Goal: Find specific page/section: Find specific page/section

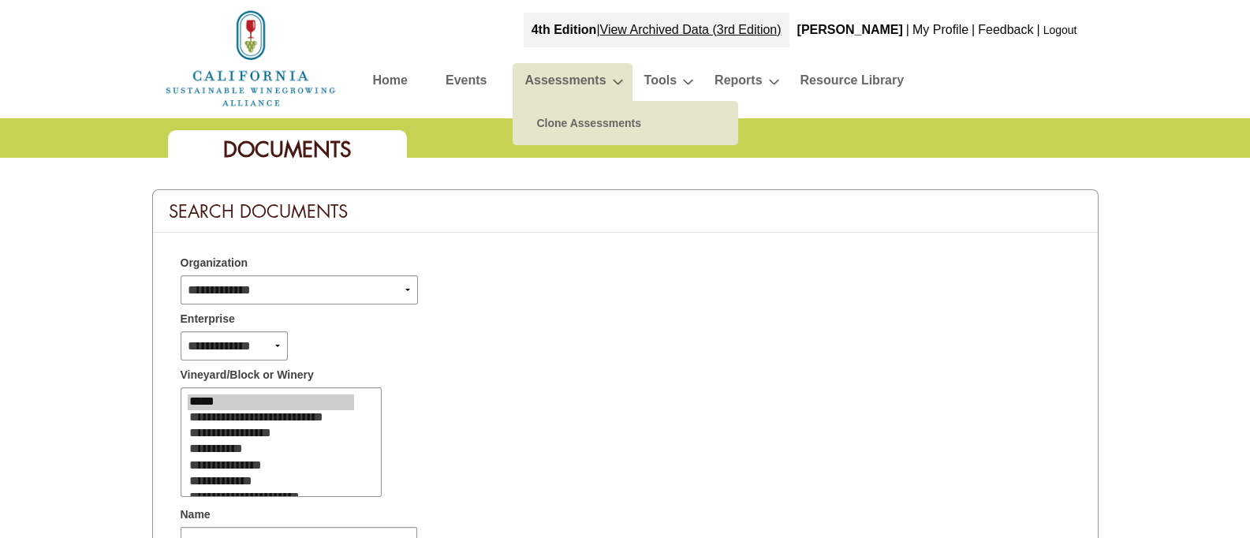
click at [580, 88] on link "Assessments" at bounding box center [564, 83] width 81 height 28
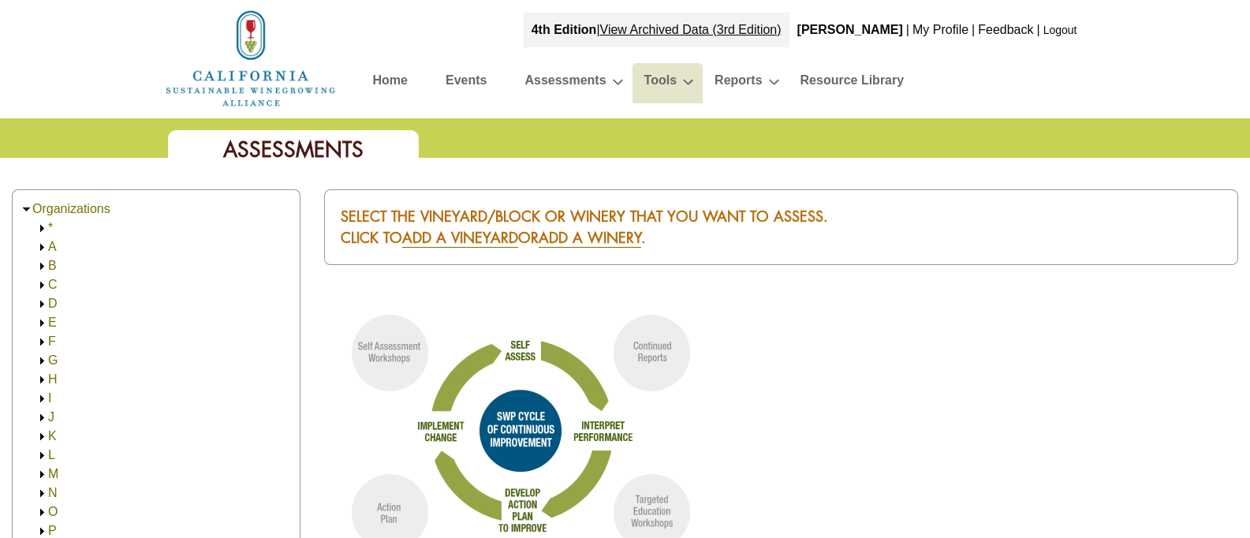
click at [667, 86] on link "Tools" at bounding box center [660, 83] width 32 height 28
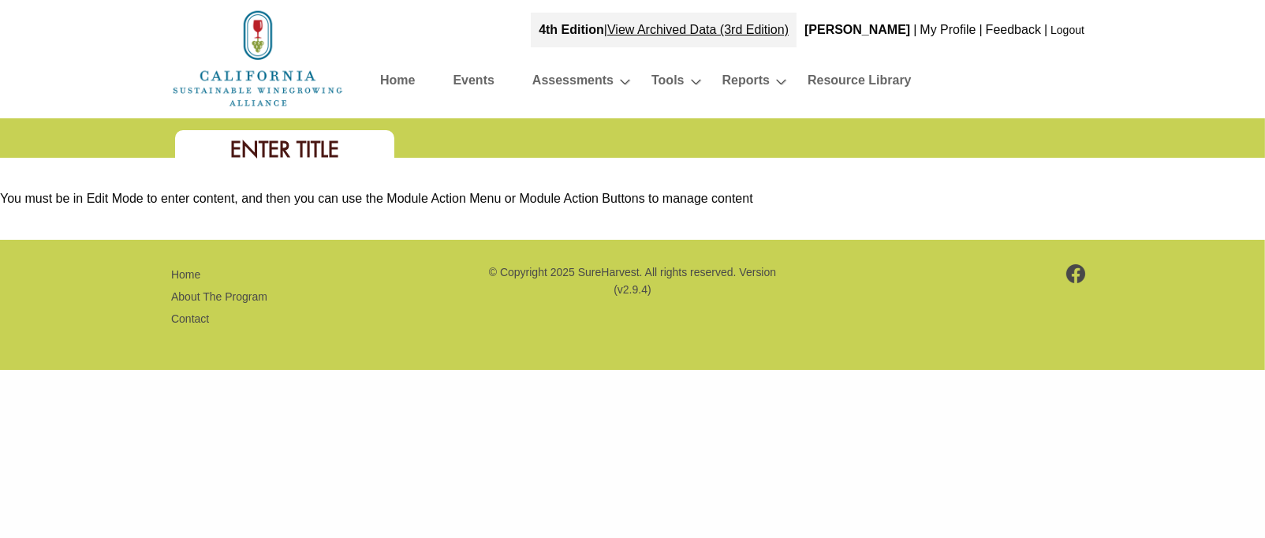
click at [667, 86] on link "Tools" at bounding box center [667, 83] width 32 height 28
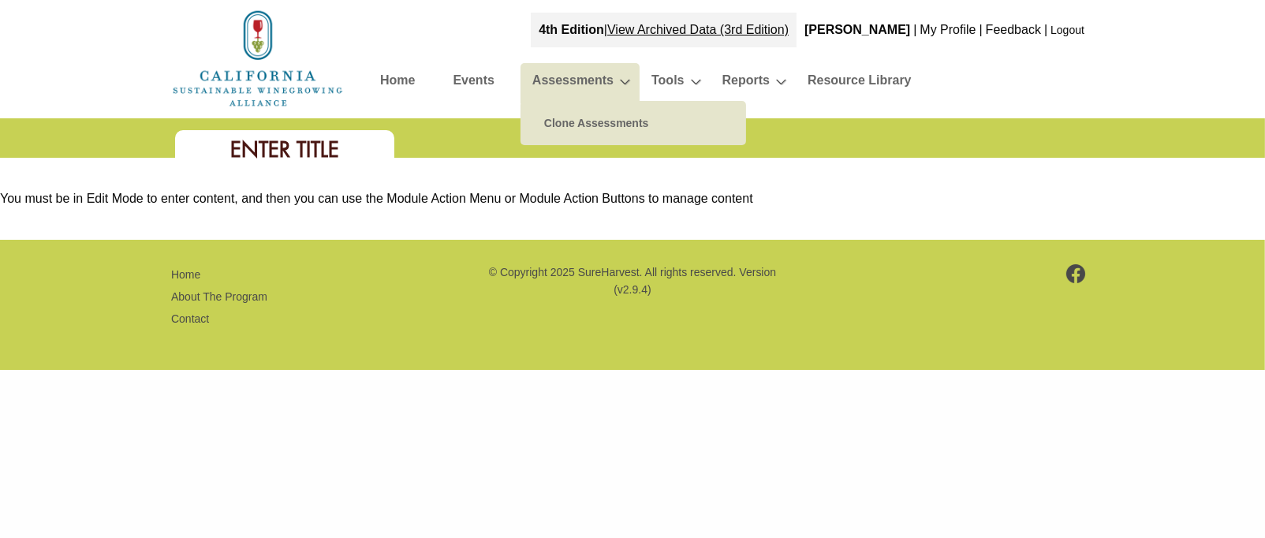
click at [575, 75] on link "Assessments" at bounding box center [572, 83] width 81 height 28
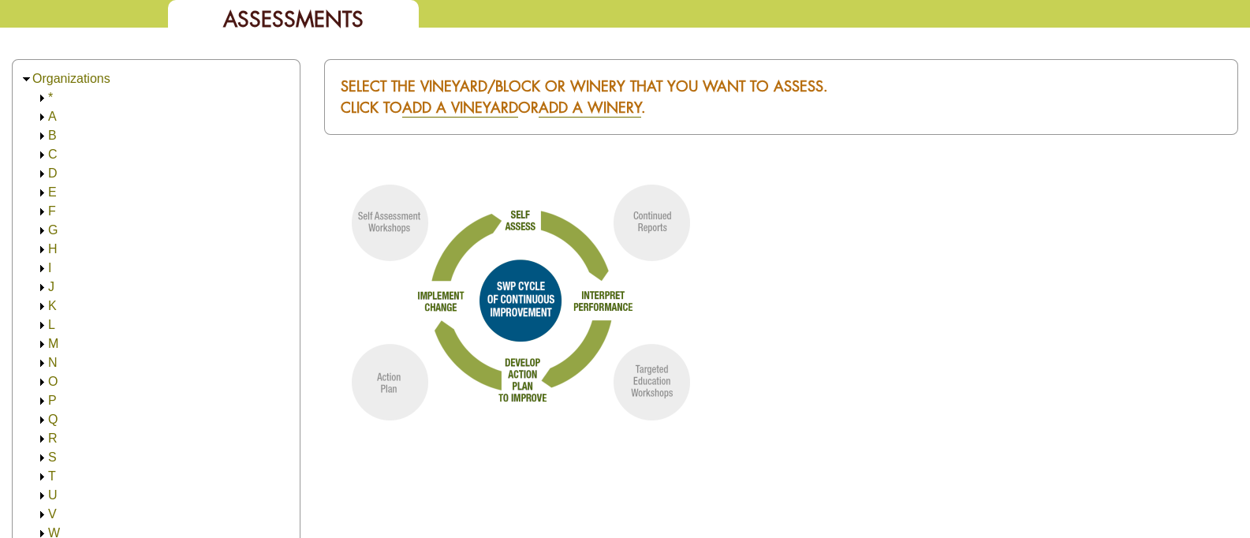
scroll to position [218, 0]
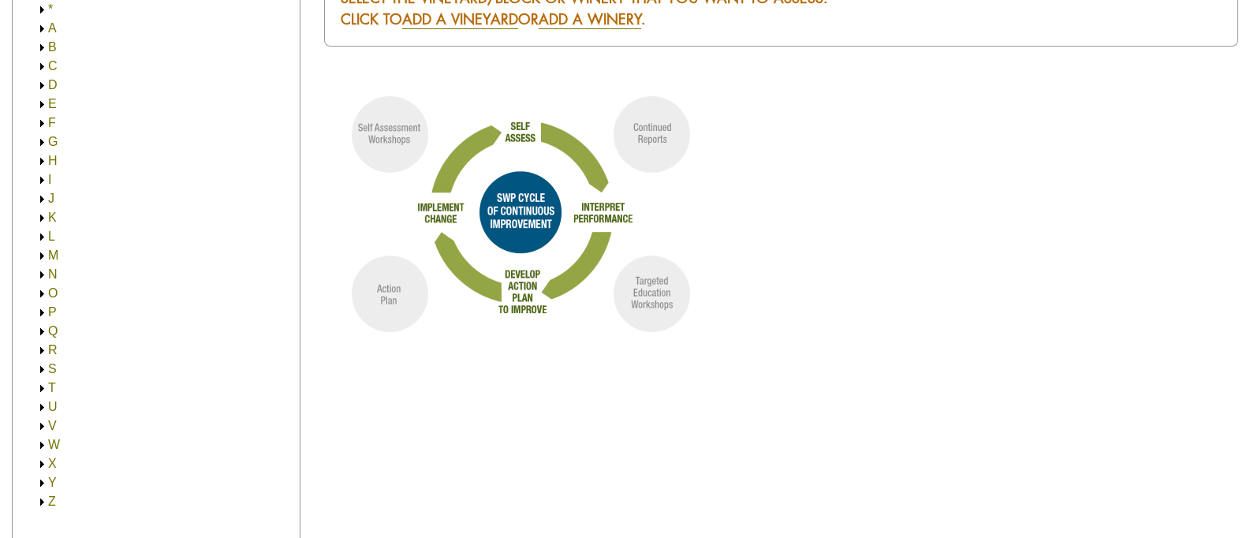
click at [49, 254] on link "M" at bounding box center [53, 254] width 10 height 13
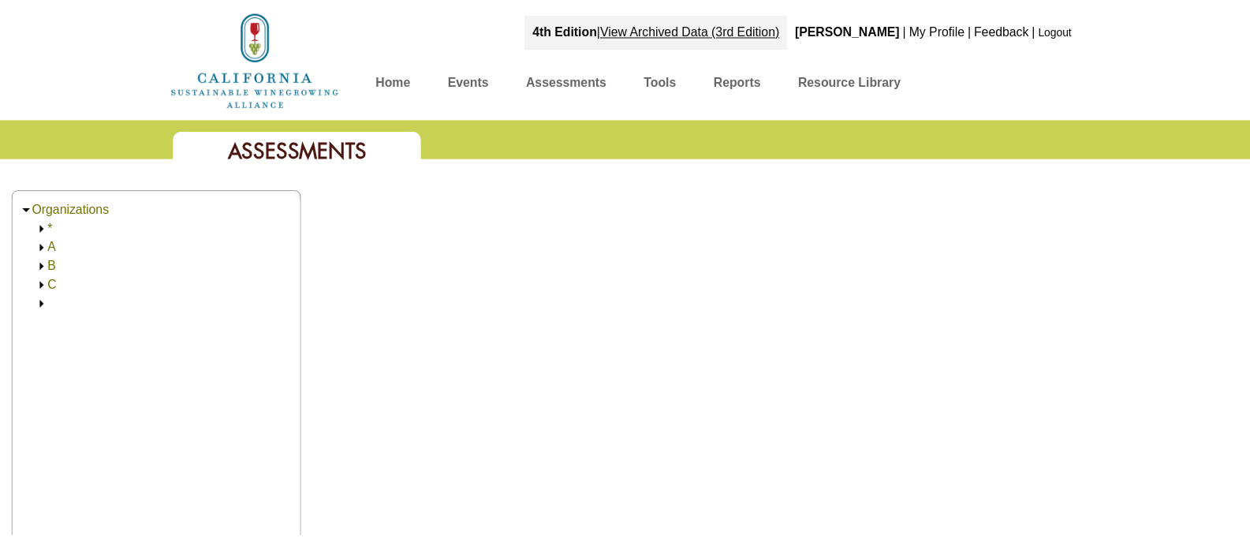
scroll to position [218, 0]
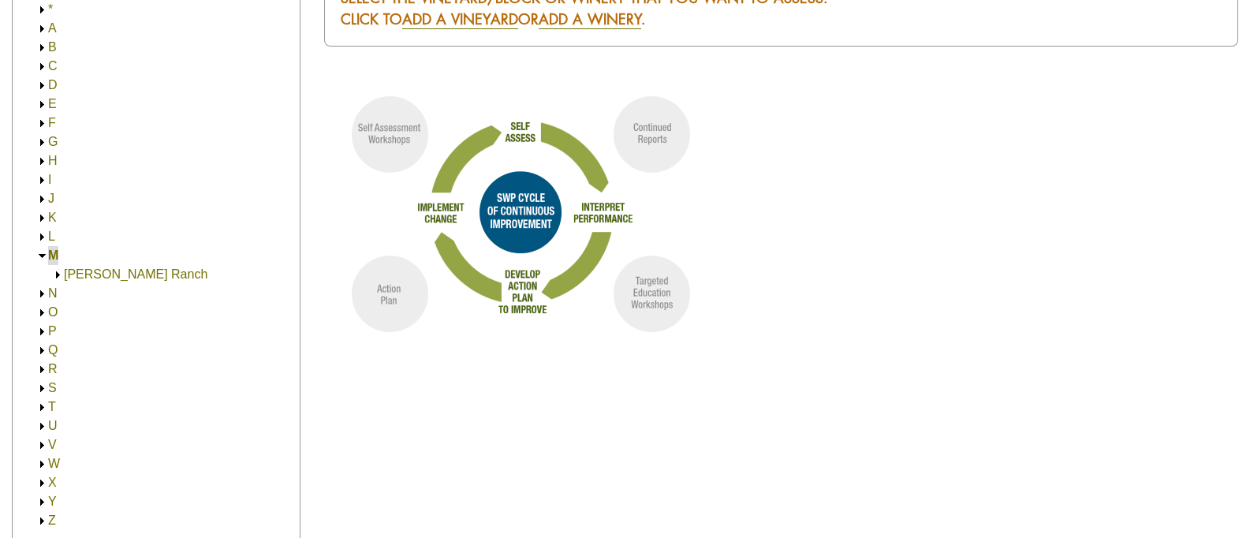
click at [79, 276] on link "[PERSON_NAME] Ranch" at bounding box center [135, 273] width 143 height 13
click at [91, 293] on link "[PERSON_NAME] Ranch" at bounding box center [151, 292] width 143 height 13
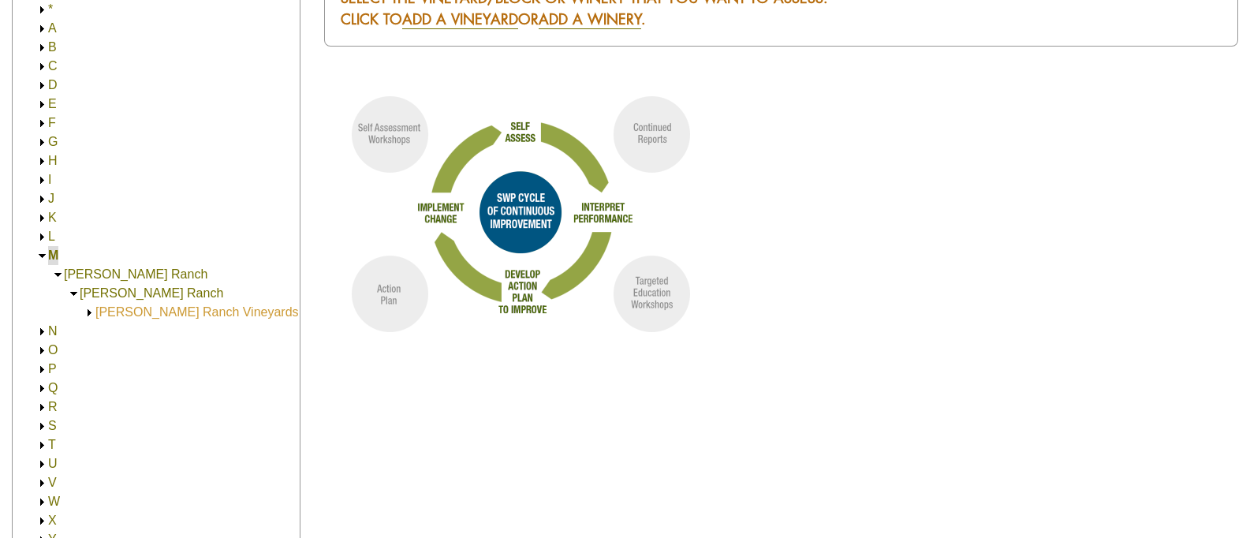
click at [102, 310] on link "[PERSON_NAME] Ranch Vineyards (98.00)" at bounding box center [218, 311] width 247 height 13
